Goal: Complete application form

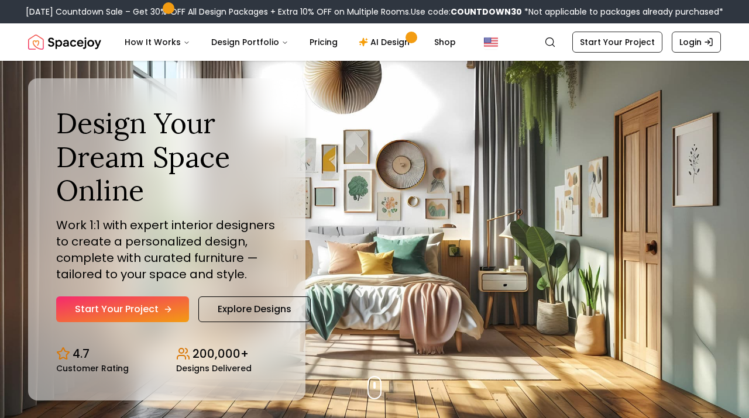
click at [169, 315] on link "Start Your Project" at bounding box center [122, 310] width 133 height 26
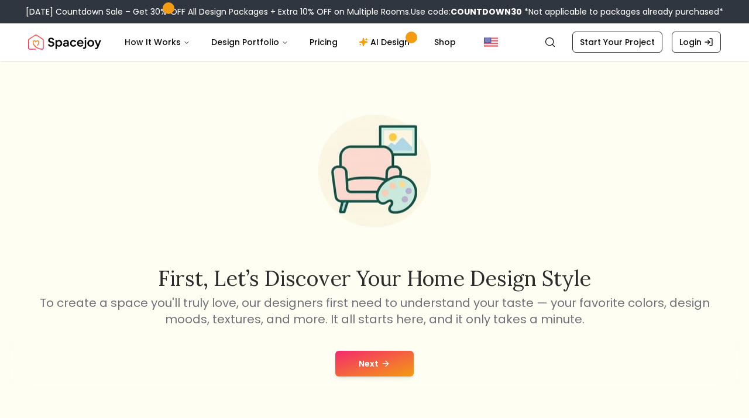
click at [375, 356] on button "Next" at bounding box center [374, 364] width 78 height 26
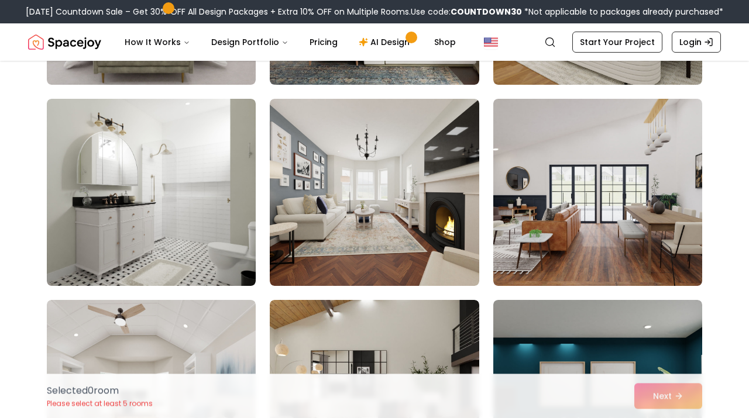
scroll to position [4887, 0]
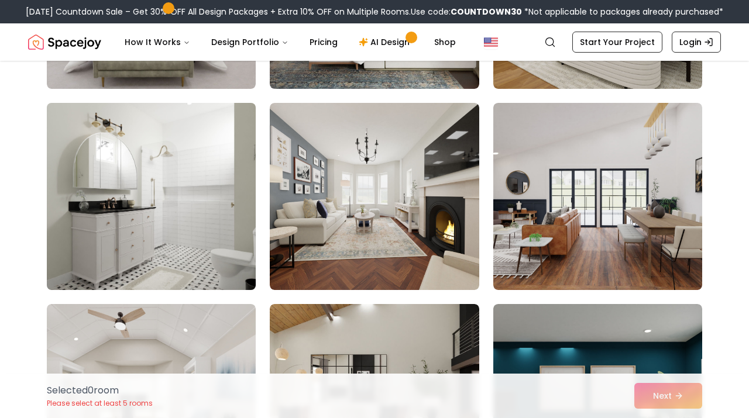
click at [133, 221] on img at bounding box center [151, 196] width 219 height 197
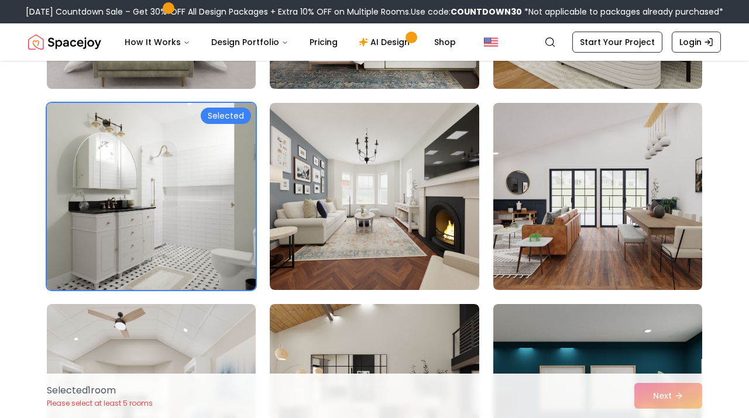
click at [229, 132] on img at bounding box center [151, 196] width 219 height 197
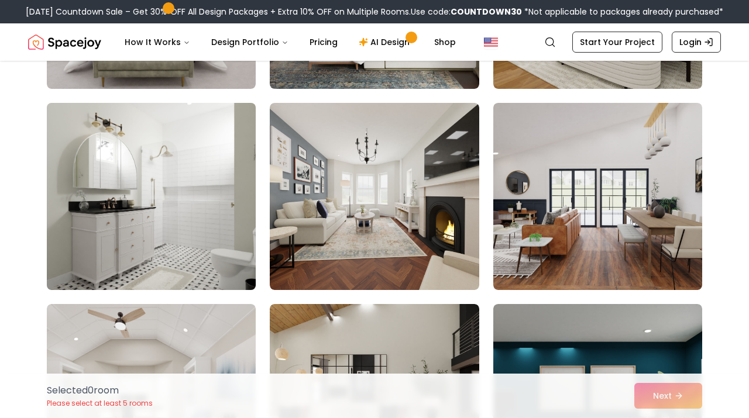
click at [209, 142] on img at bounding box center [151, 196] width 219 height 197
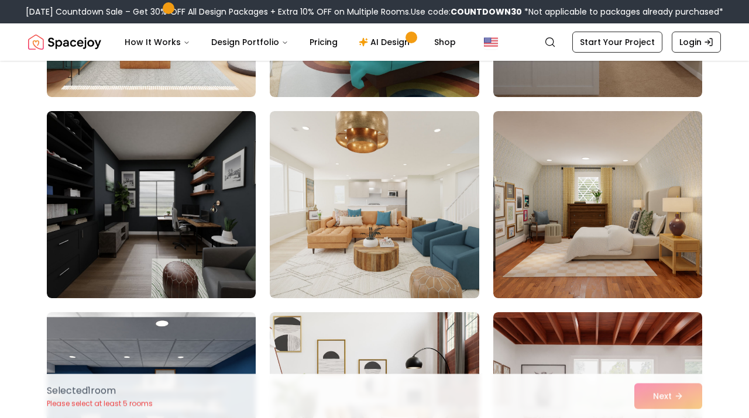
scroll to position [6292, 0]
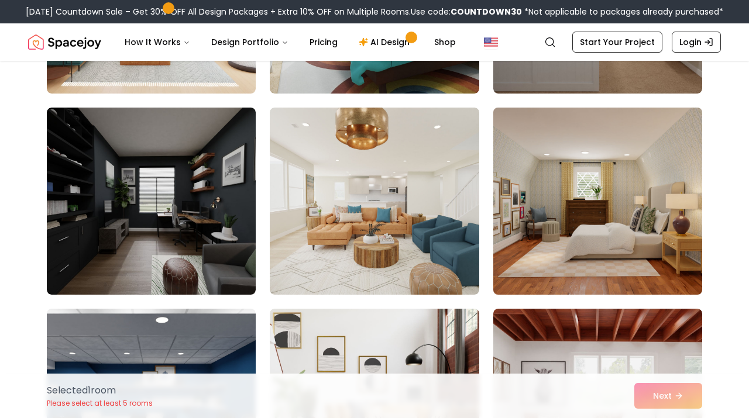
click at [621, 218] on img at bounding box center [597, 201] width 219 height 197
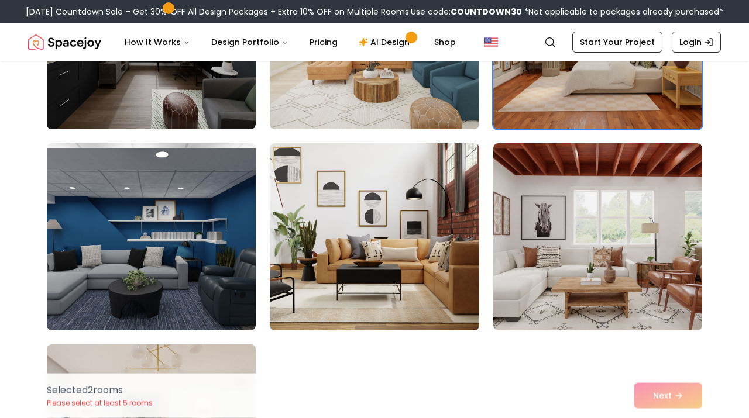
scroll to position [6432, 0]
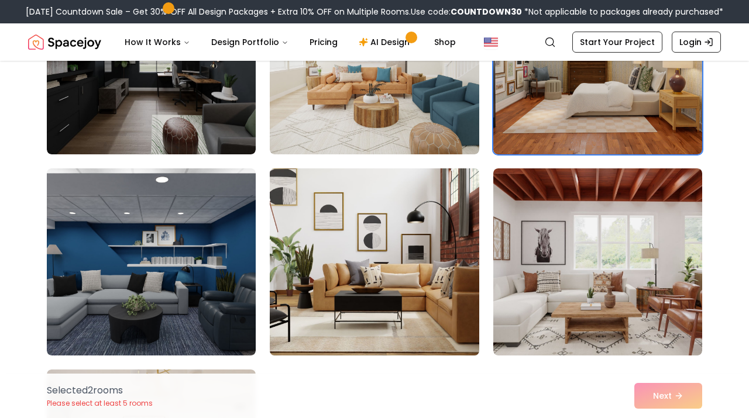
click at [308, 266] on img at bounding box center [373, 262] width 219 height 197
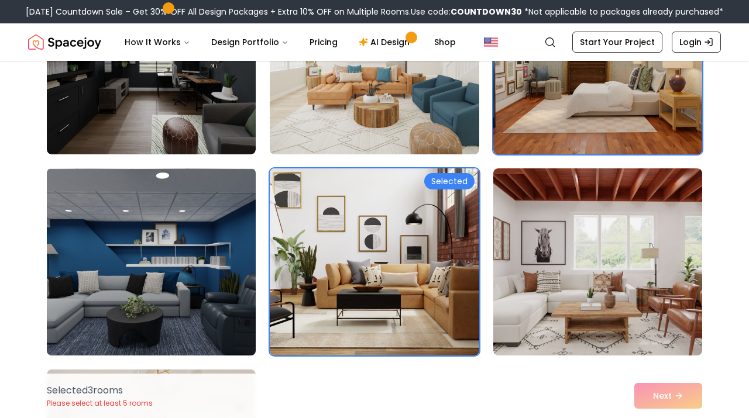
click at [200, 269] on img at bounding box center [151, 262] width 219 height 197
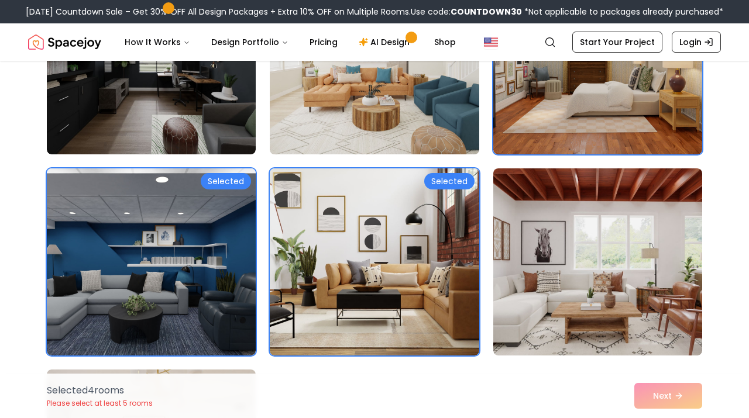
click at [428, 88] on img at bounding box center [373, 61] width 219 height 197
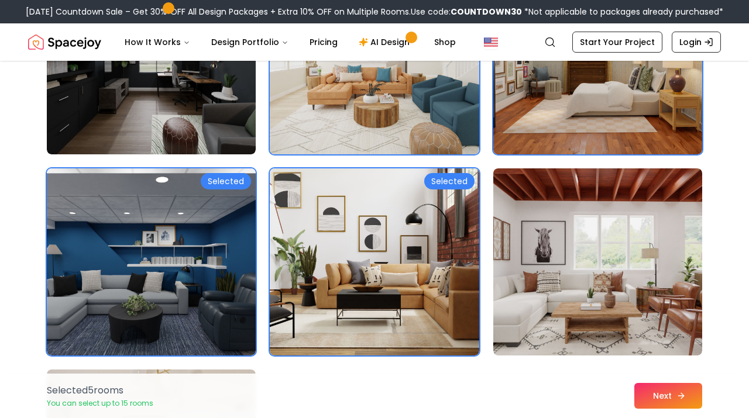
click at [653, 400] on button "Next" at bounding box center [668, 396] width 68 height 26
